Goal: Task Accomplishment & Management: Manage account settings

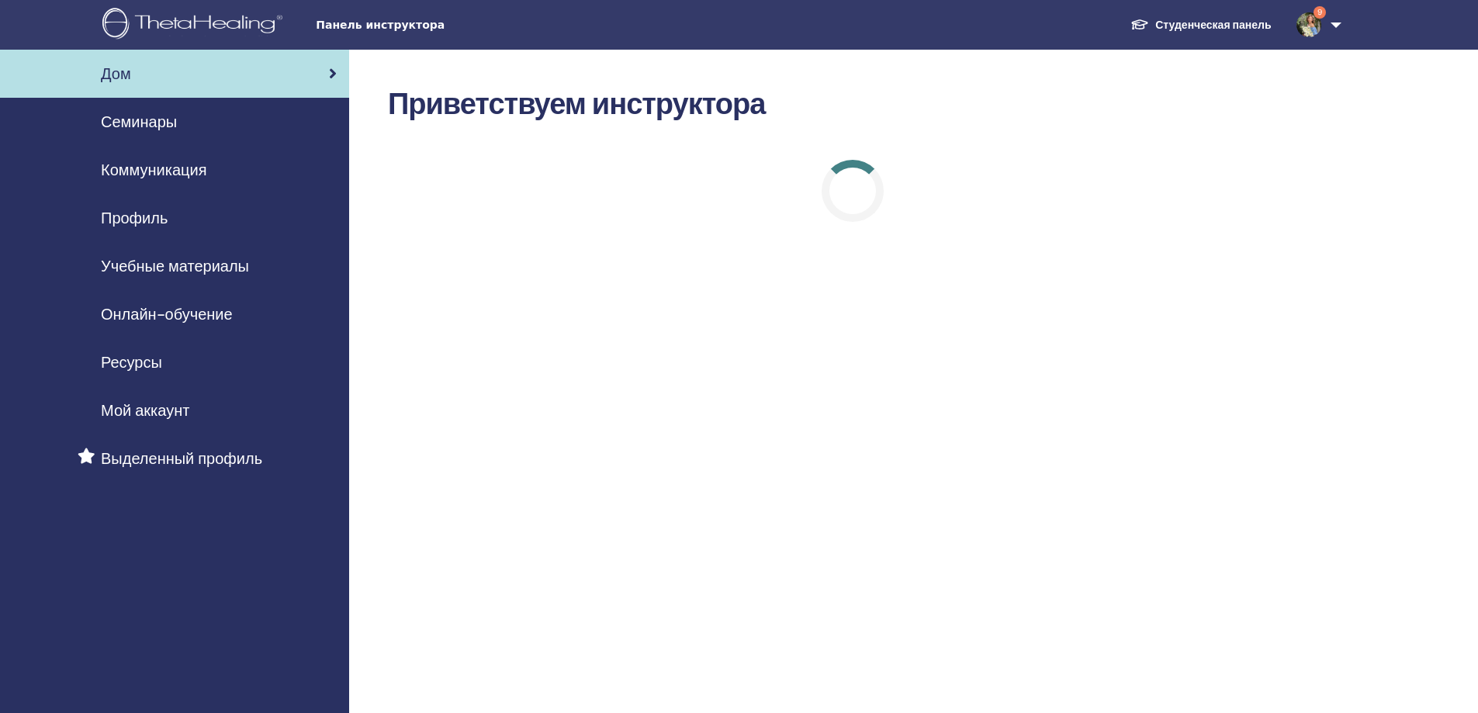
click at [182, 118] on div "Семинары" at bounding box center [174, 121] width 324 height 23
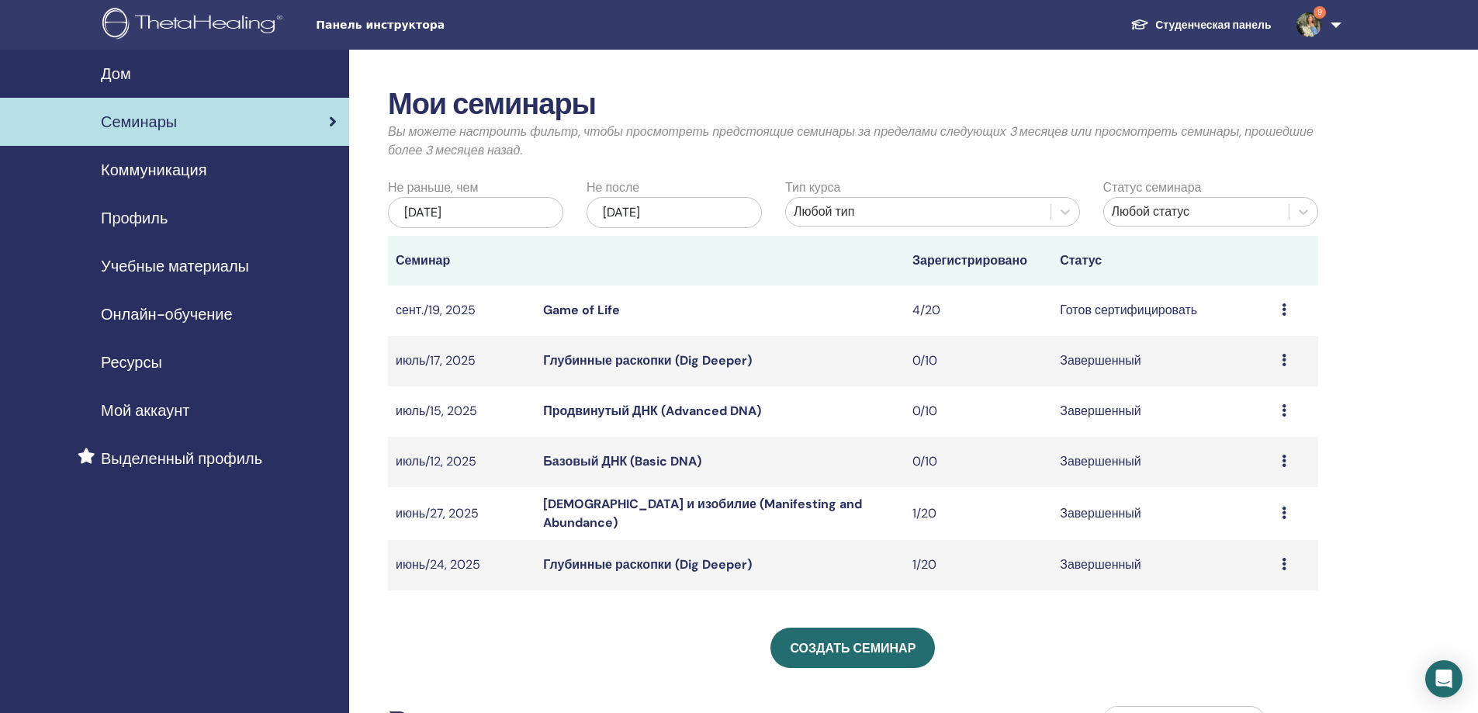
click at [1178, 316] on td "Готов сертифицировать" at bounding box center [1162, 310] width 221 height 50
click at [604, 313] on link "Game of Life" at bounding box center [581, 310] width 77 height 16
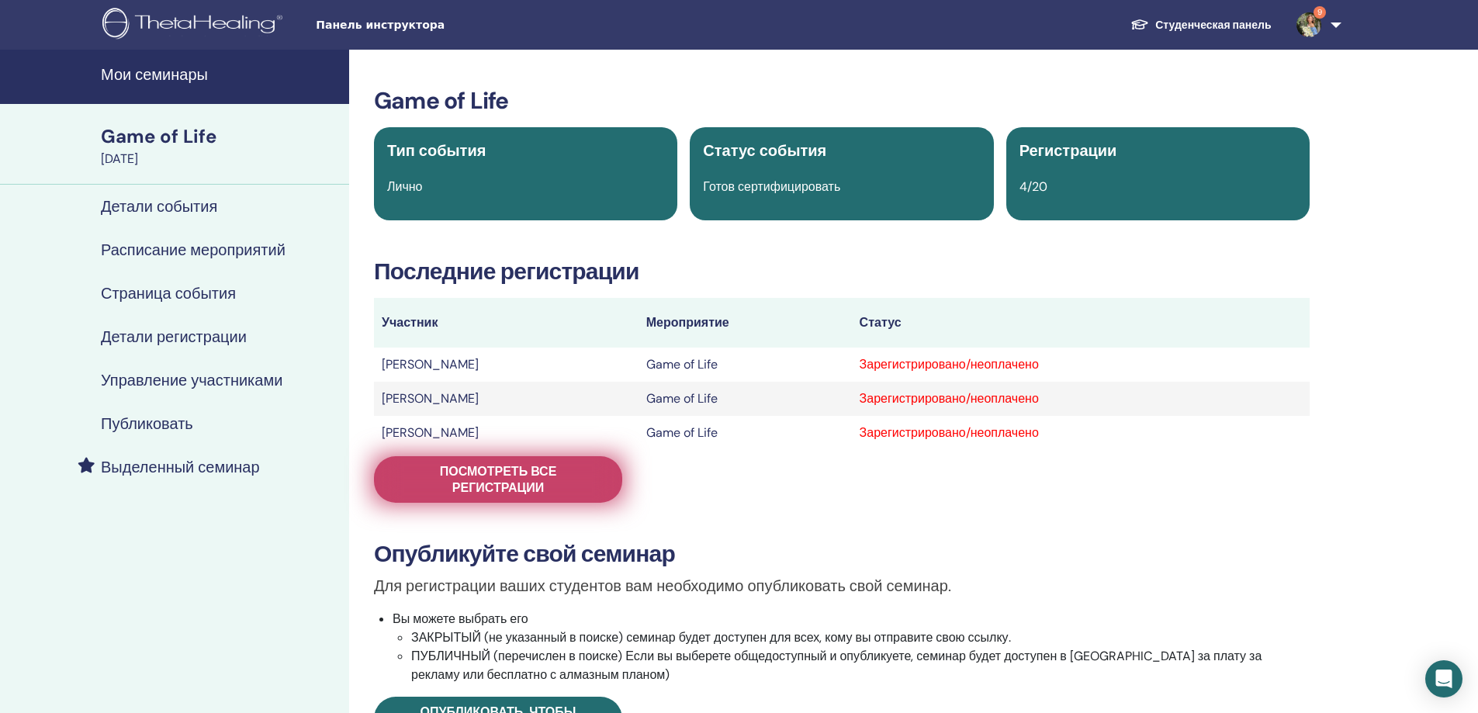
click at [591, 472] on span "Посмотреть все регистрации" at bounding box center [497, 479] width 209 height 33
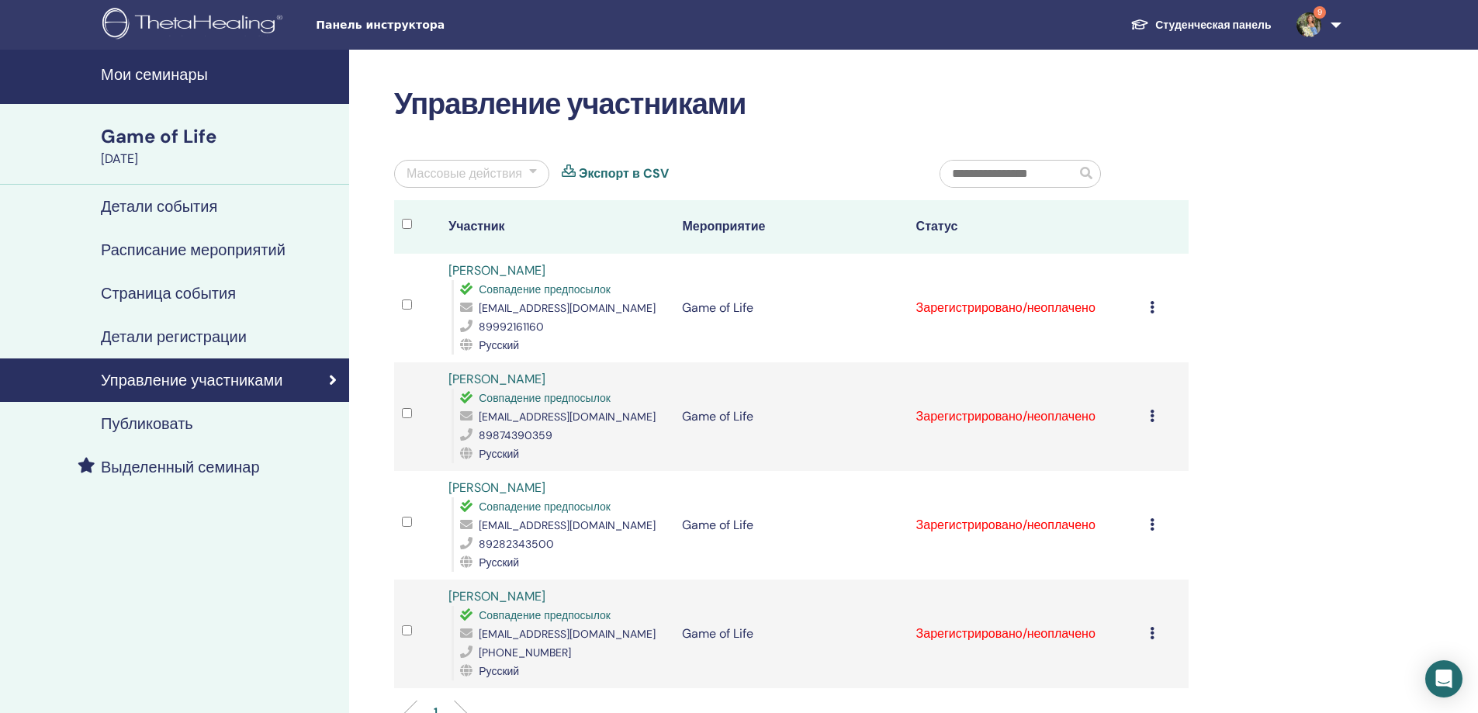
click at [1153, 304] on icon at bounding box center [1152, 307] width 5 height 12
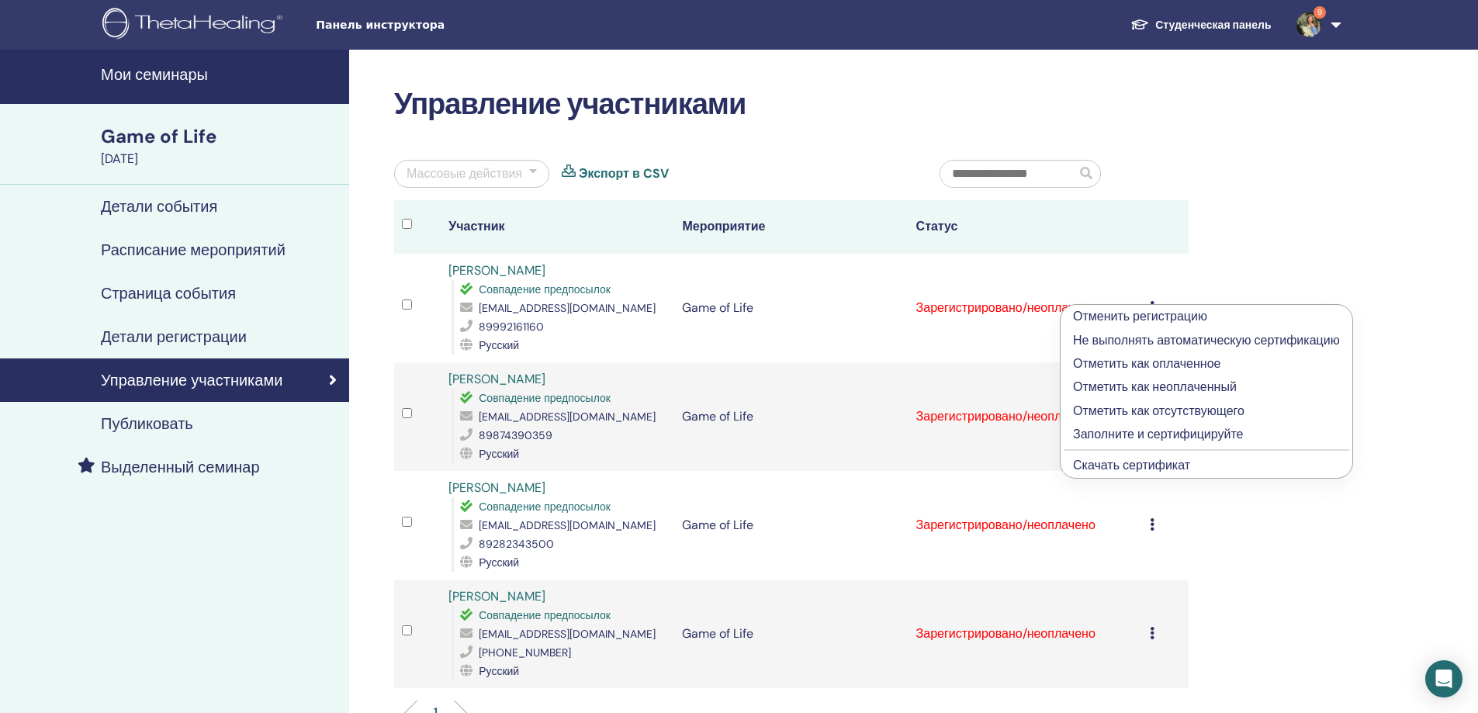
click at [1127, 433] on p "Заполните и сертифицируйте" at bounding box center [1206, 434] width 267 height 19
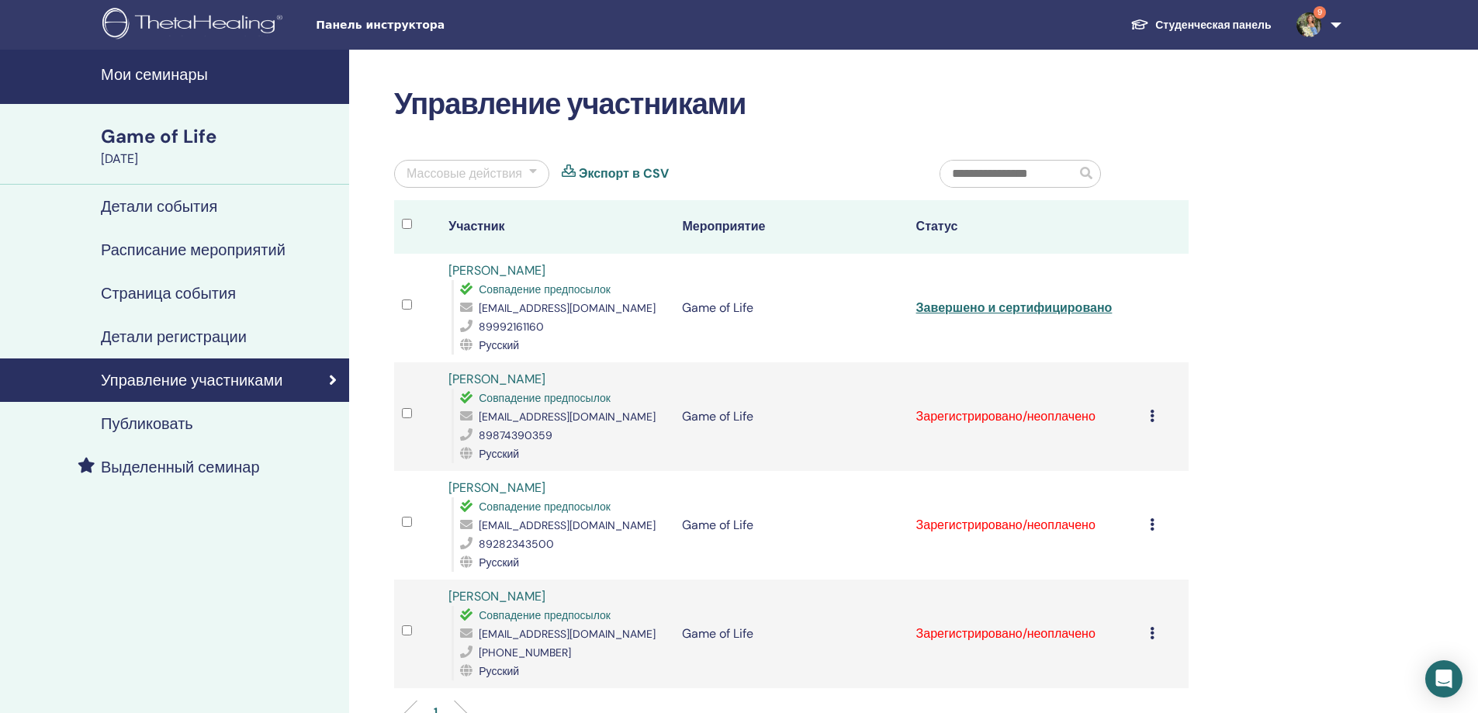
click at [1154, 416] on div "Отменить регистрацию Не выполнять автоматическую сертификацию Отметить как опла…" at bounding box center [1165, 416] width 31 height 19
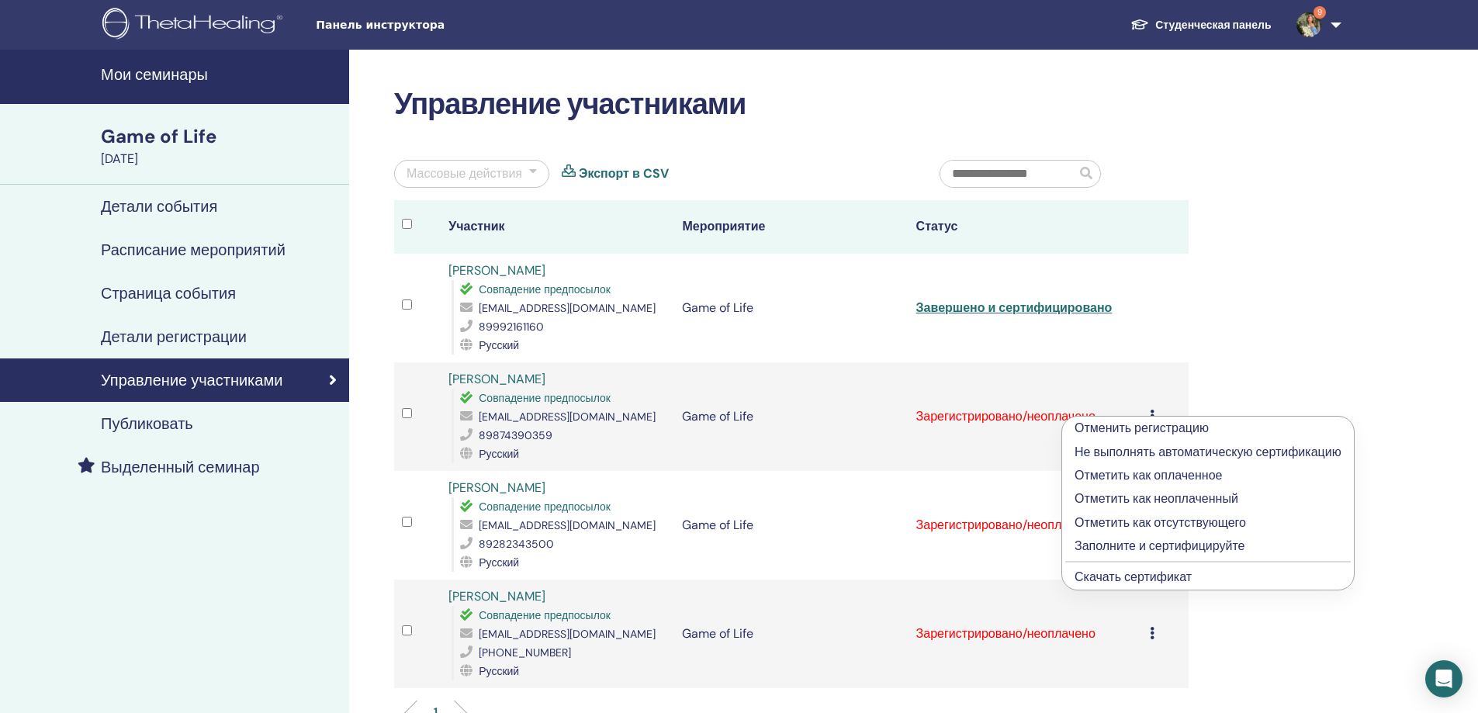
click at [1142, 524] on p "Отметить как отсутствующего" at bounding box center [1207, 523] width 267 height 19
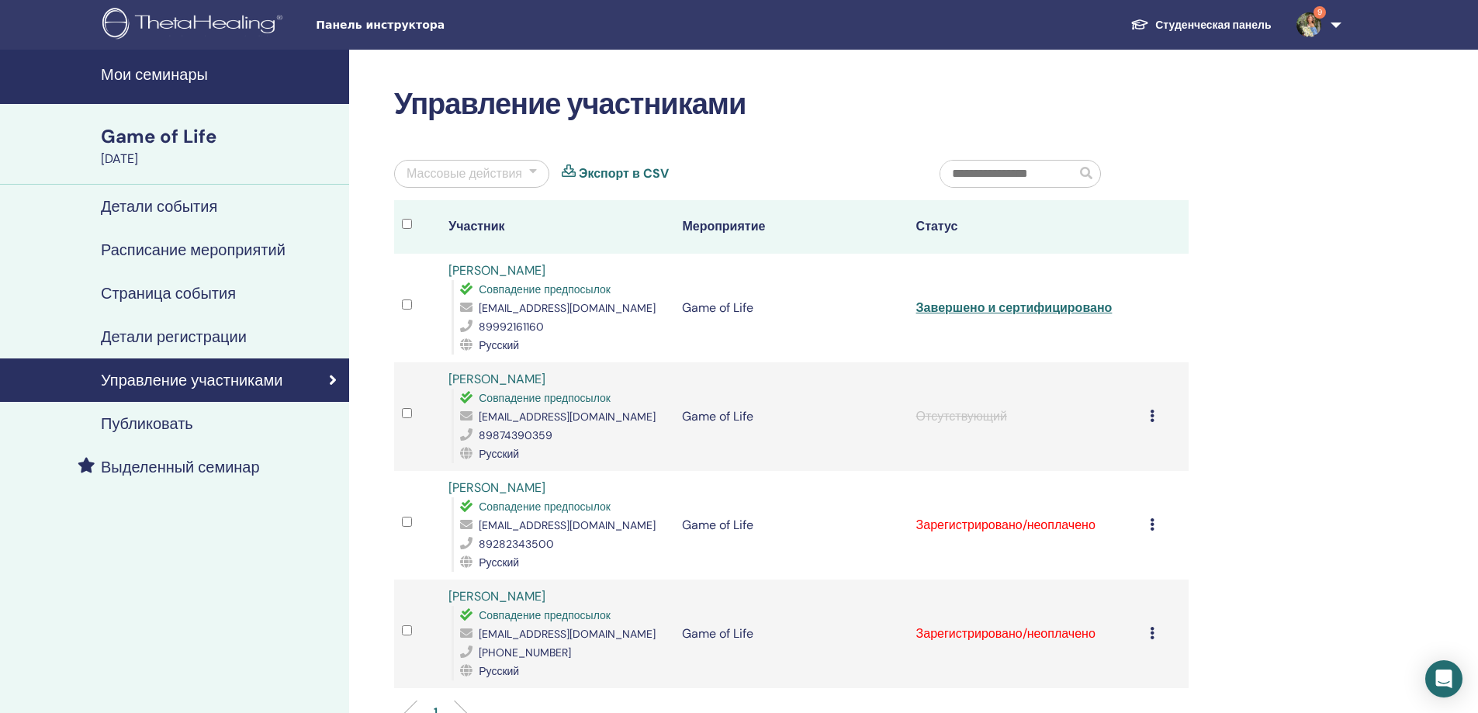
click at [1150, 524] on icon at bounding box center [1152, 524] width 5 height 12
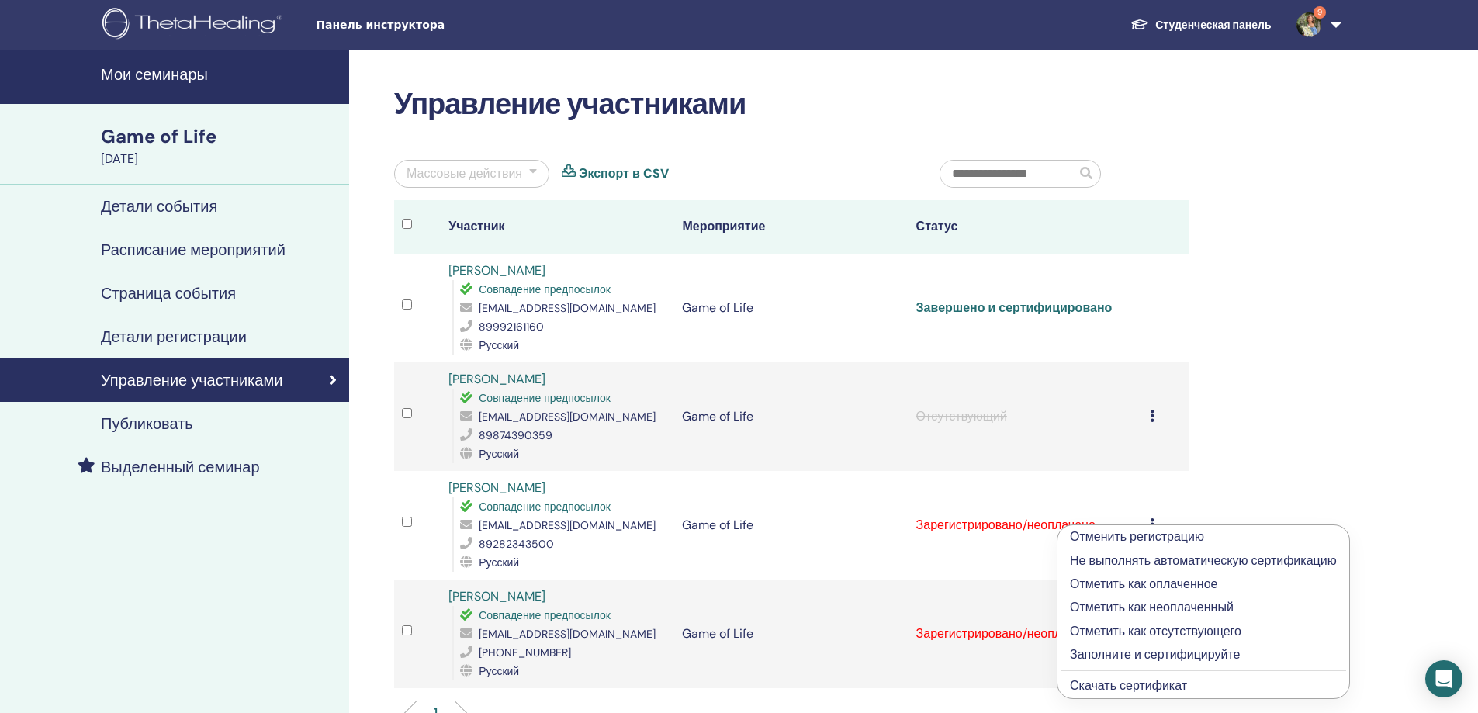
click at [1126, 655] on p "Заполните и сертифицируйте" at bounding box center [1203, 654] width 267 height 19
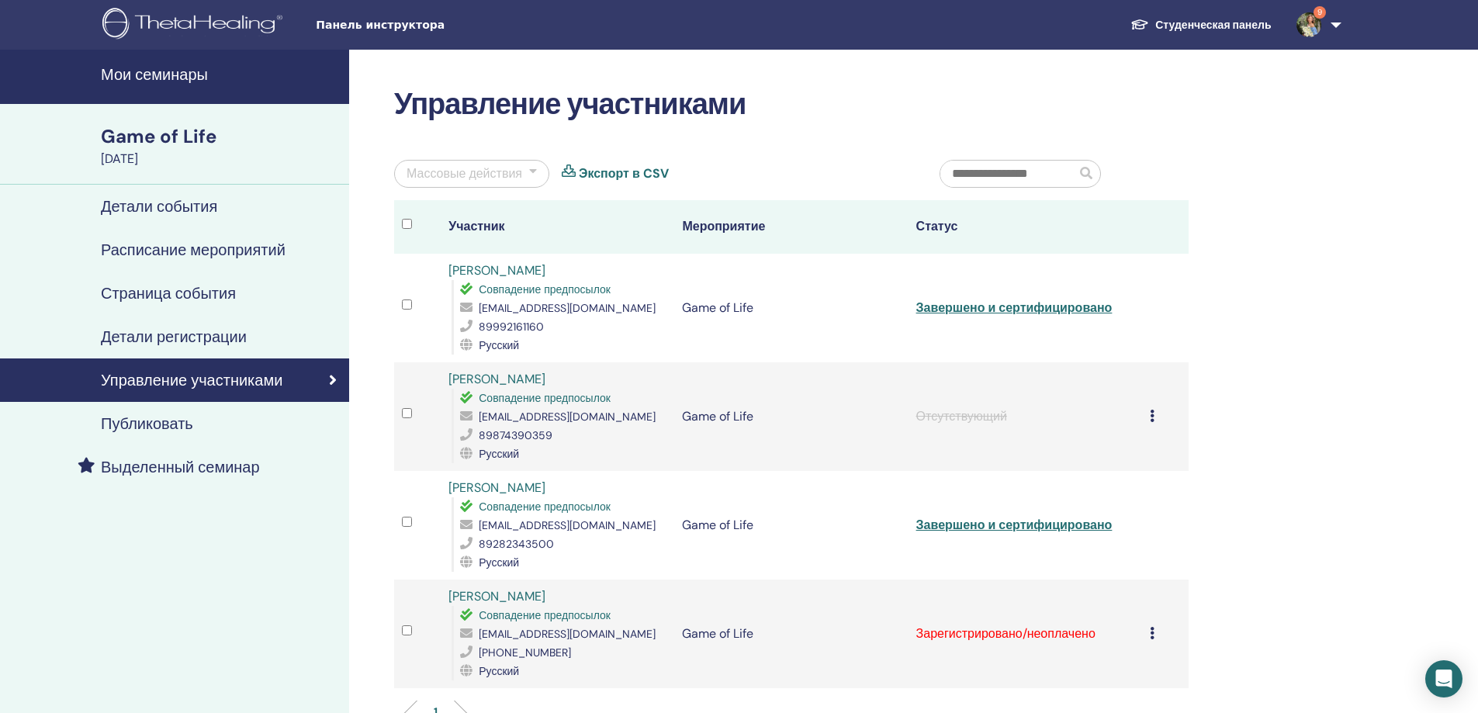
click at [1153, 633] on icon at bounding box center [1152, 633] width 5 height 12
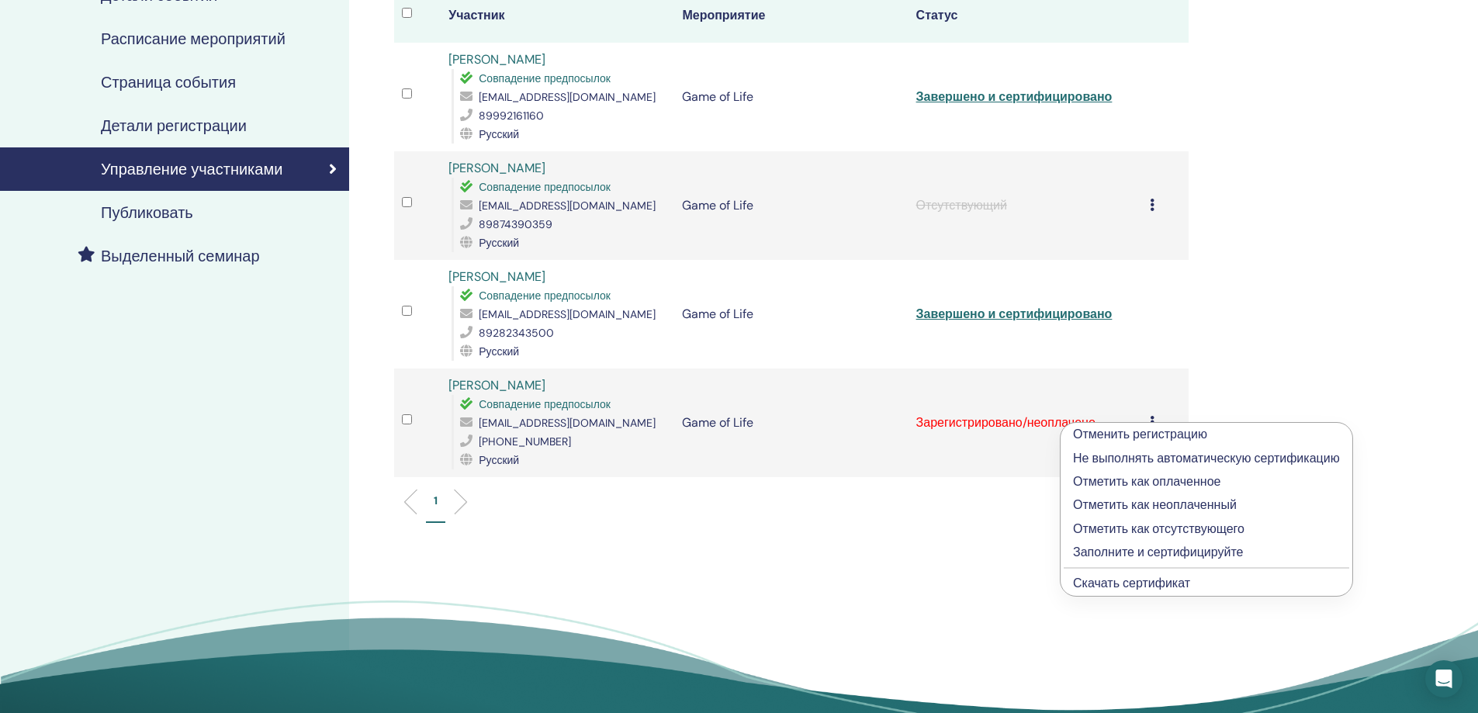
scroll to position [220, 0]
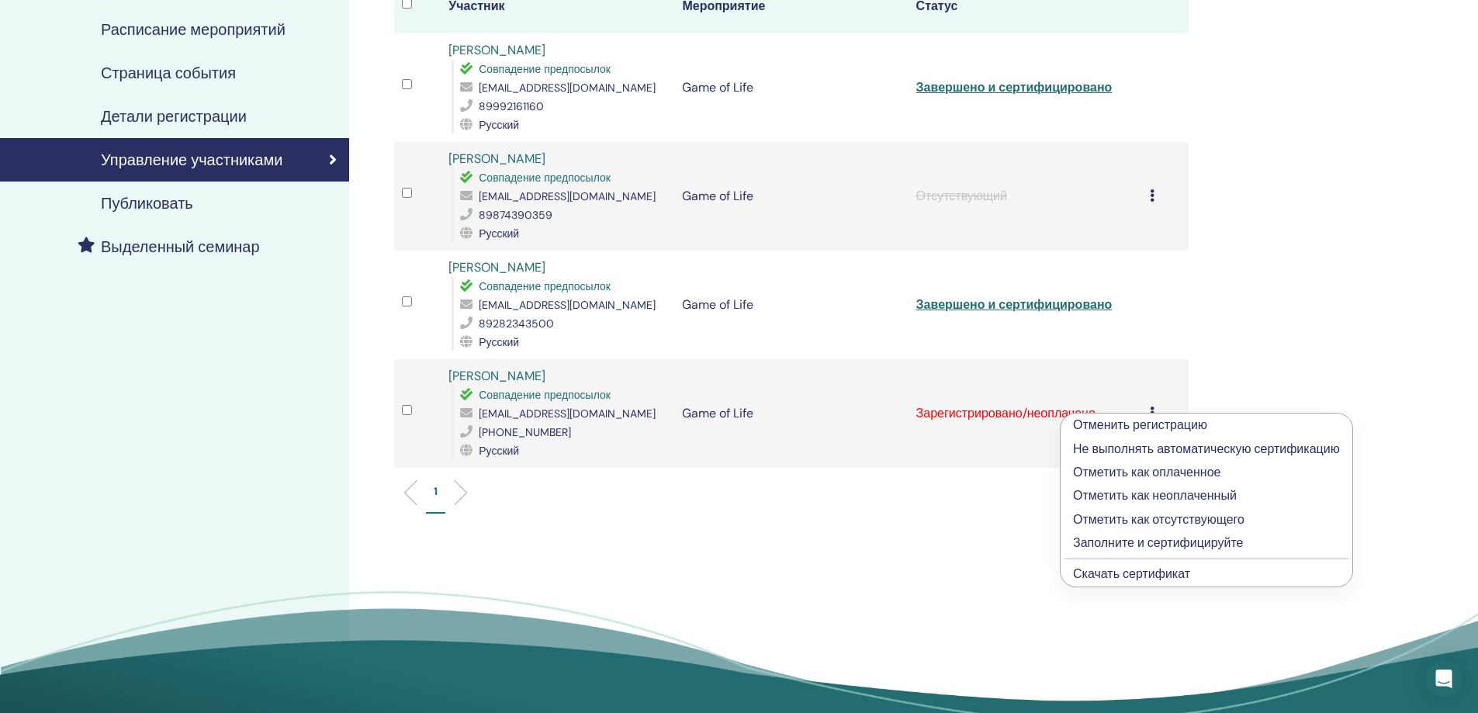
click at [1190, 546] on p "Заполните и сертифицируйте" at bounding box center [1206, 543] width 267 height 19
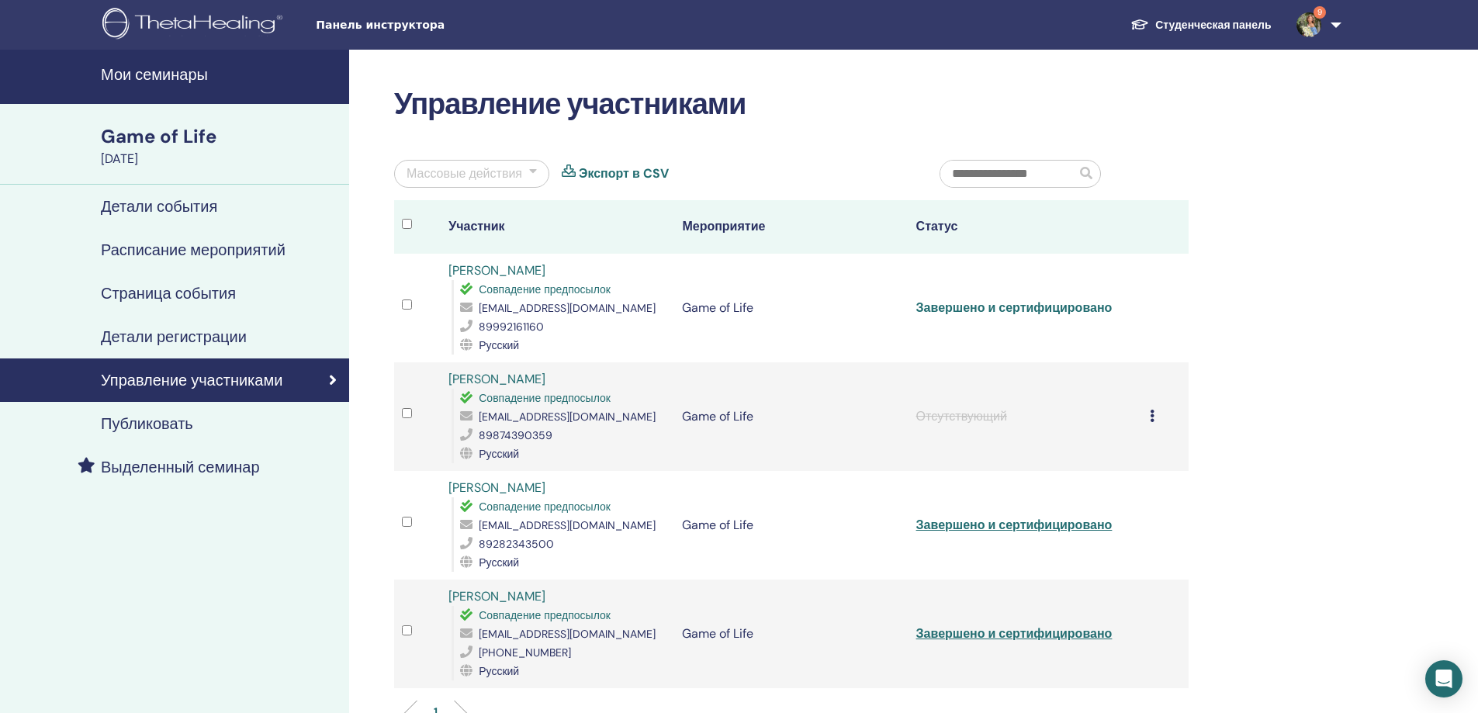
click at [1013, 316] on link "Завершено и сертифицировано" at bounding box center [1014, 307] width 196 height 16
click at [970, 517] on link "Завершено и сертифицировано" at bounding box center [1014, 525] width 196 height 16
click at [959, 625] on link "Завершено и сертифицировано" at bounding box center [1014, 633] width 196 height 16
